Goal: Find specific page/section: Find specific page/section

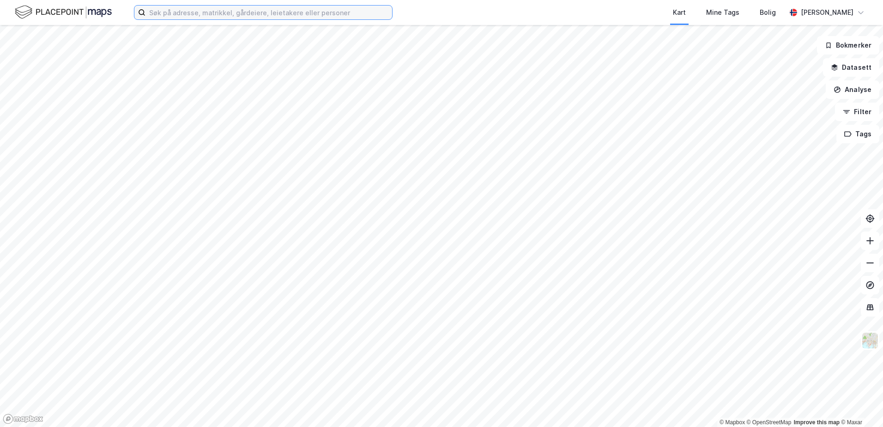
click at [210, 12] on input at bounding box center [268, 13] width 247 height 14
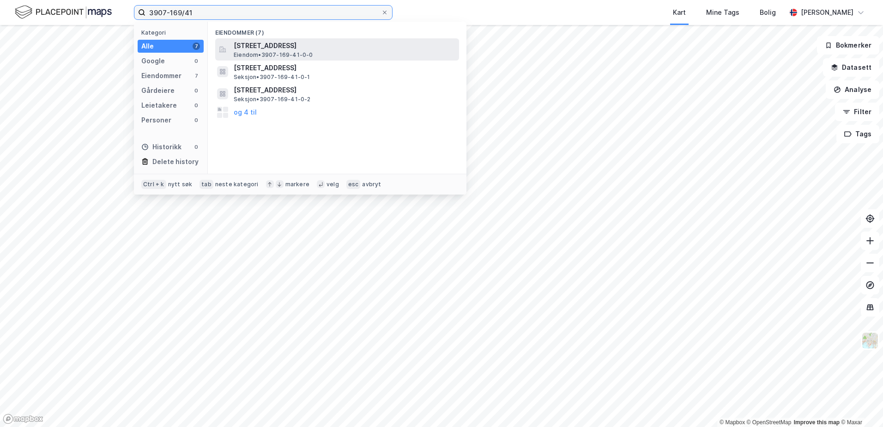
type input "3907-169/41"
click at [265, 42] on span "[STREET_ADDRESS]" at bounding box center [345, 45] width 222 height 11
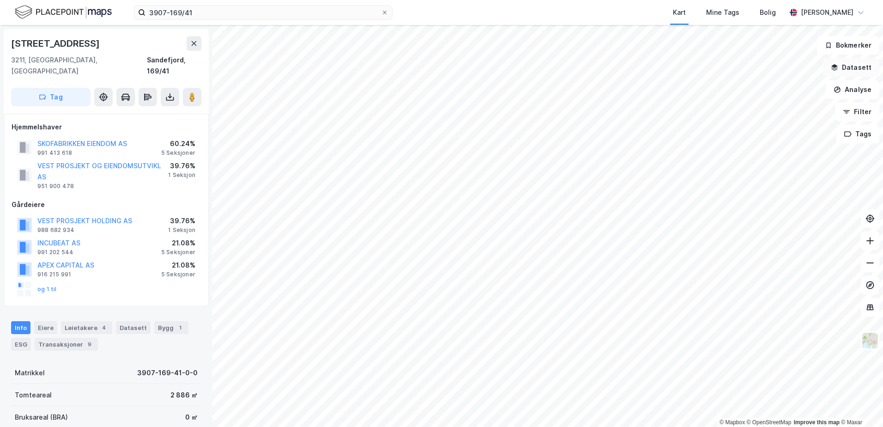
click at [837, 66] on icon "button" at bounding box center [835, 66] width 6 height 4
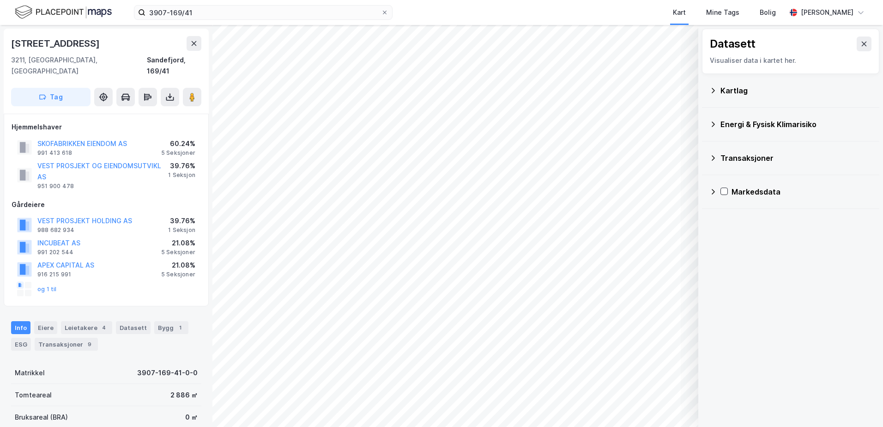
click at [714, 126] on icon at bounding box center [712, 124] width 7 height 7
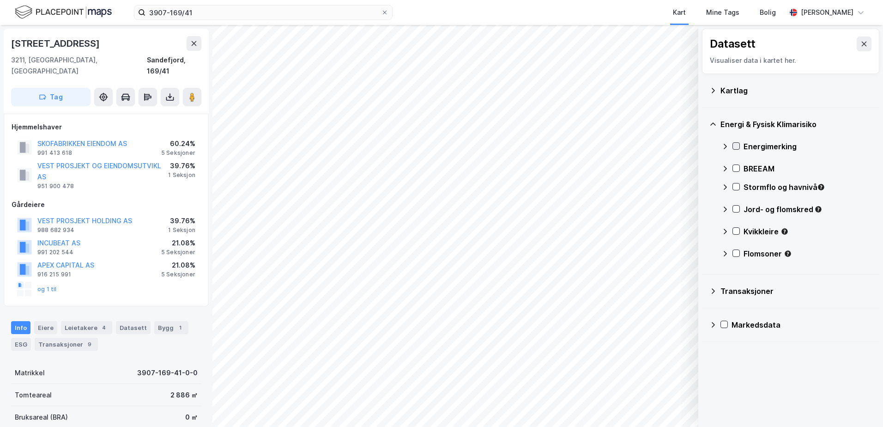
click at [735, 146] on icon at bounding box center [736, 146] width 6 height 6
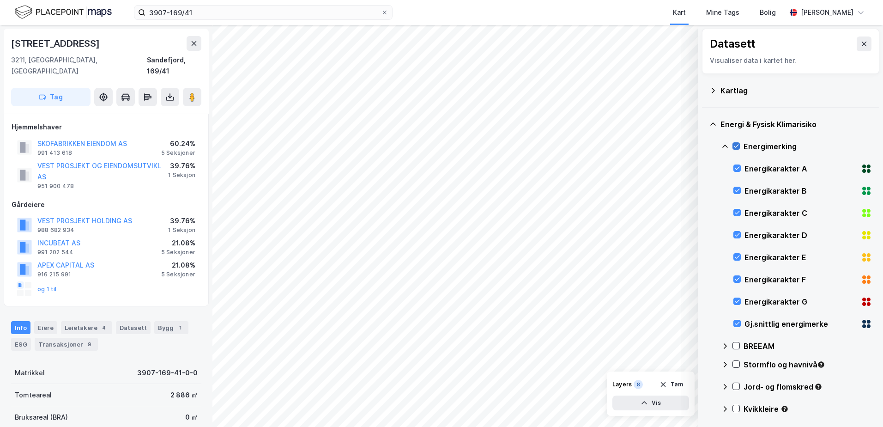
click at [738, 145] on icon at bounding box center [736, 146] width 5 height 3
click at [727, 146] on icon at bounding box center [724, 146] width 7 height 7
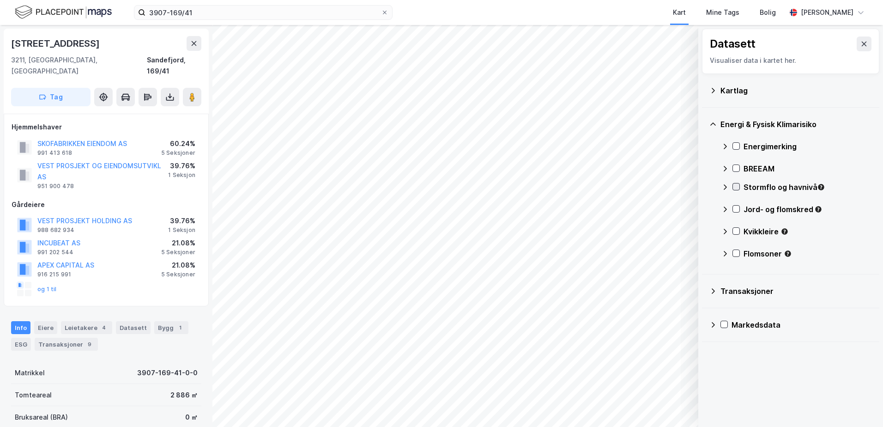
click at [738, 185] on icon at bounding box center [736, 186] width 6 height 6
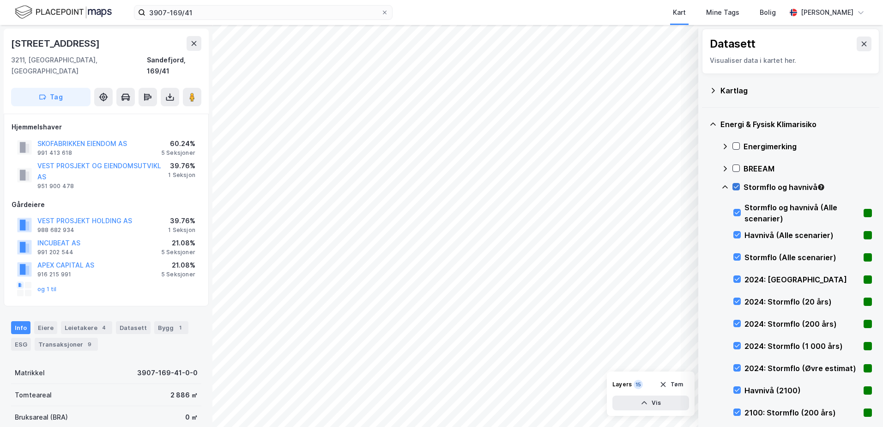
click at [738, 185] on icon at bounding box center [736, 186] width 6 height 6
click at [728, 186] on icon at bounding box center [724, 186] width 7 height 7
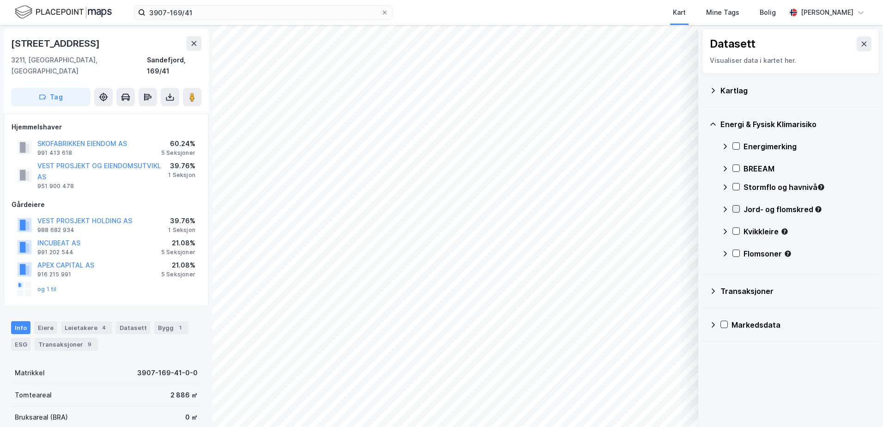
click at [738, 211] on icon at bounding box center [736, 208] width 6 height 6
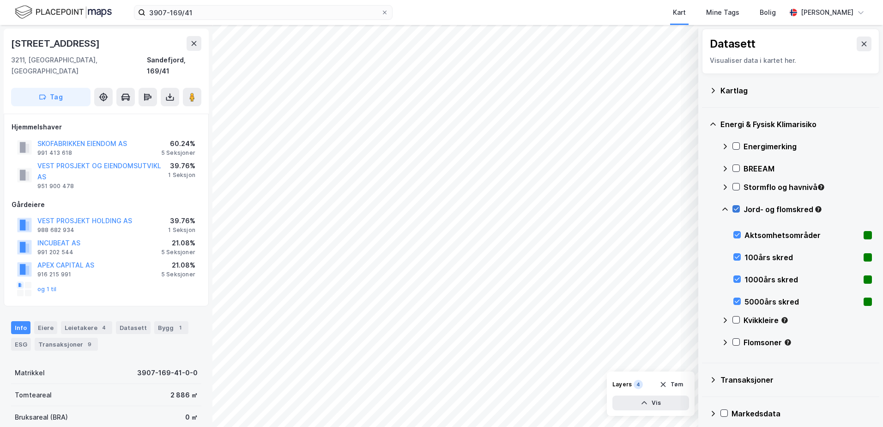
click at [735, 205] on icon at bounding box center [736, 208] width 6 height 6
click at [724, 206] on icon at bounding box center [724, 208] width 7 height 7
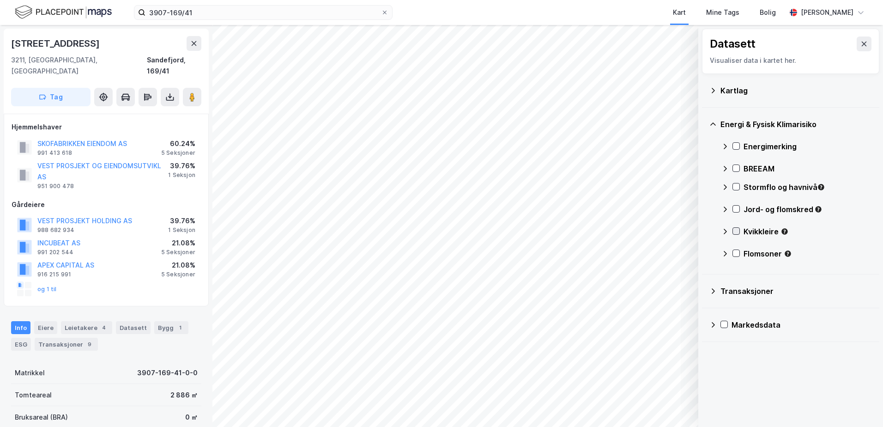
click at [739, 231] on icon at bounding box center [736, 231] width 6 height 6
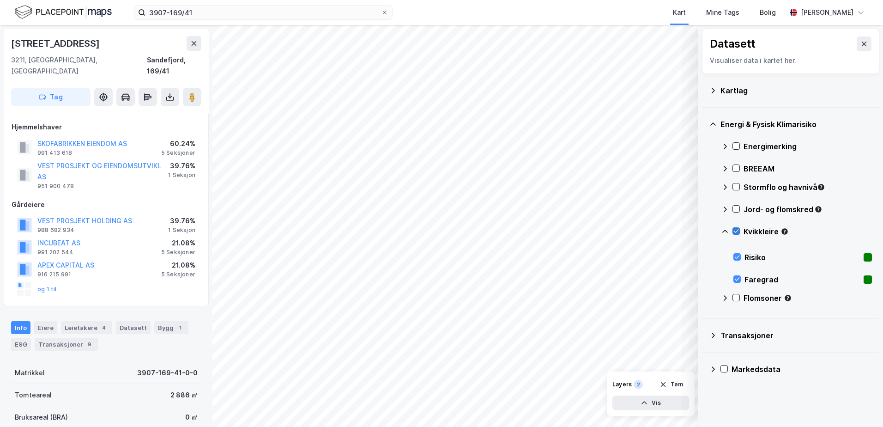
click at [736, 230] on icon at bounding box center [736, 231] width 6 height 6
click at [725, 230] on icon at bounding box center [725, 230] width 6 height 3
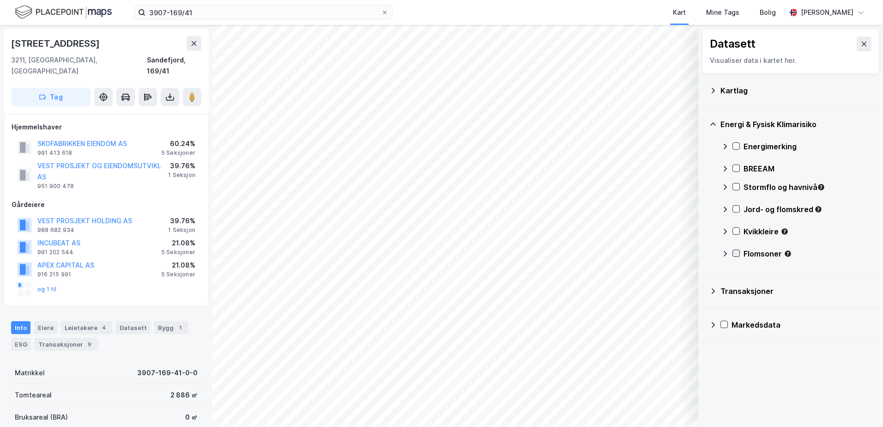
click at [735, 253] on icon at bounding box center [736, 253] width 6 height 6
